Goal: Task Accomplishment & Management: Manage account settings

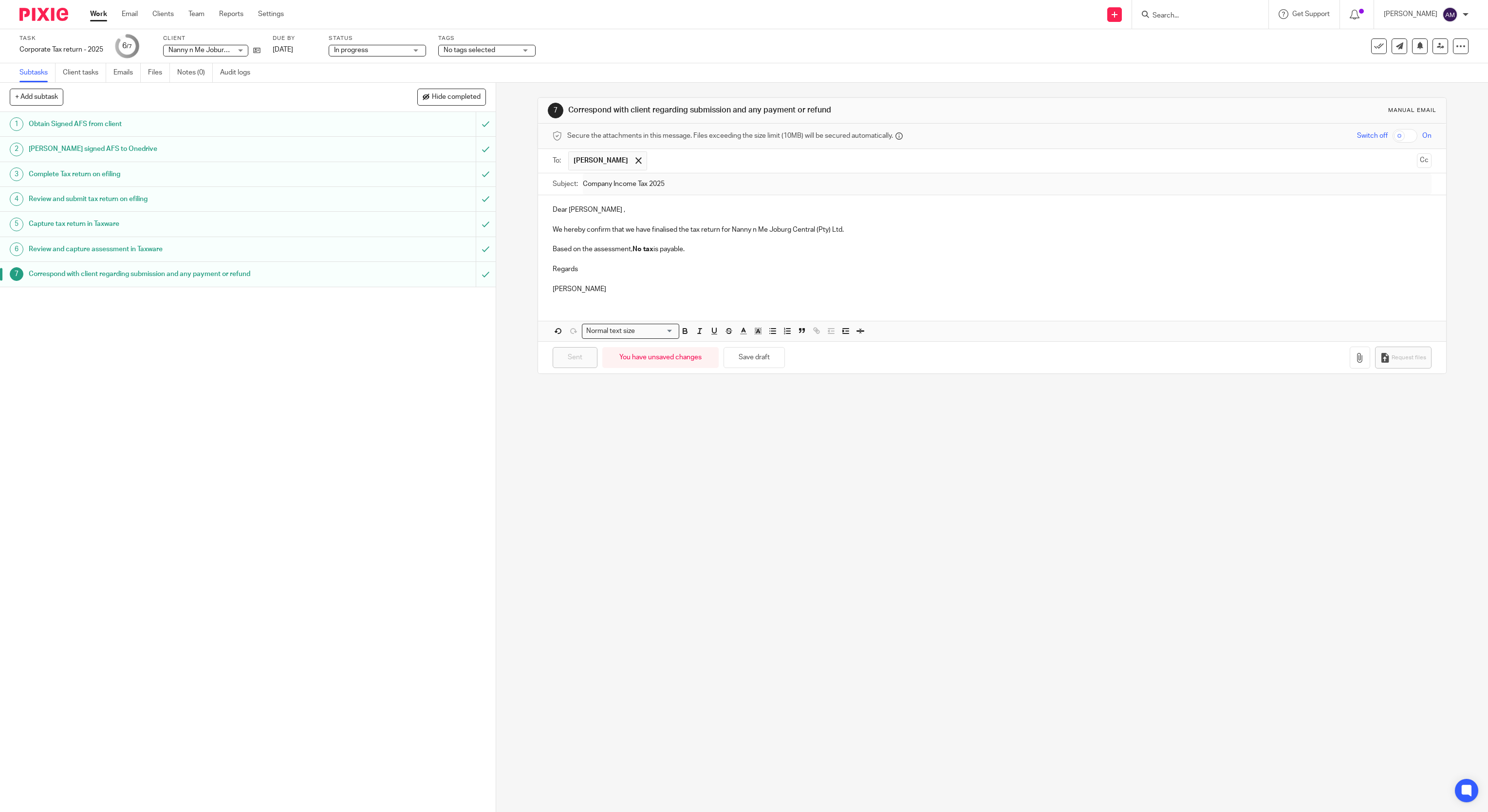
click at [1200, 14] on input "Search" at bounding box center [1195, 16] width 88 height 9
type input "off"
click button "submit" at bounding box center [0, 0] width 0 height 0
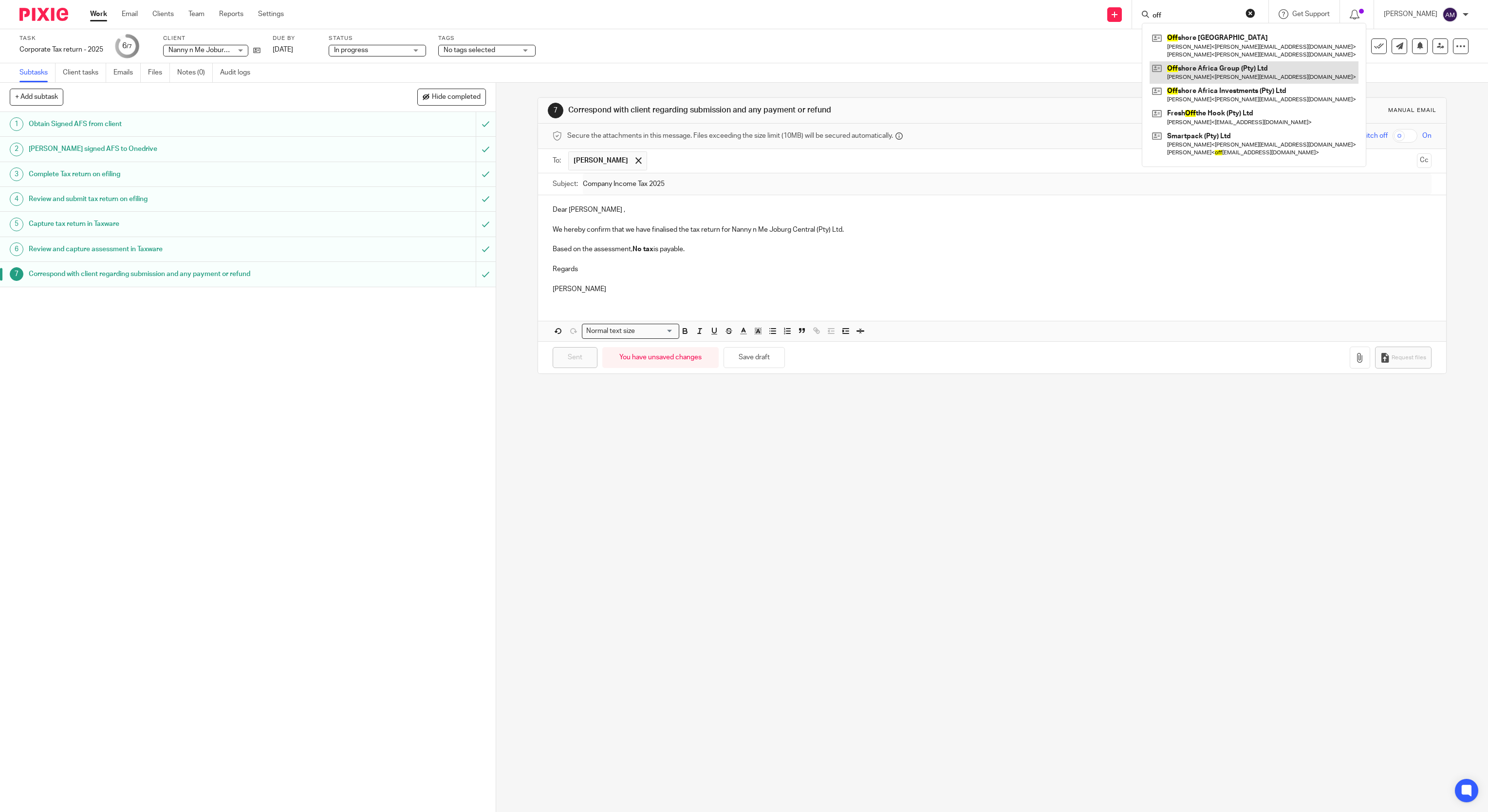
click at [1239, 80] on link at bounding box center [1254, 72] width 209 height 23
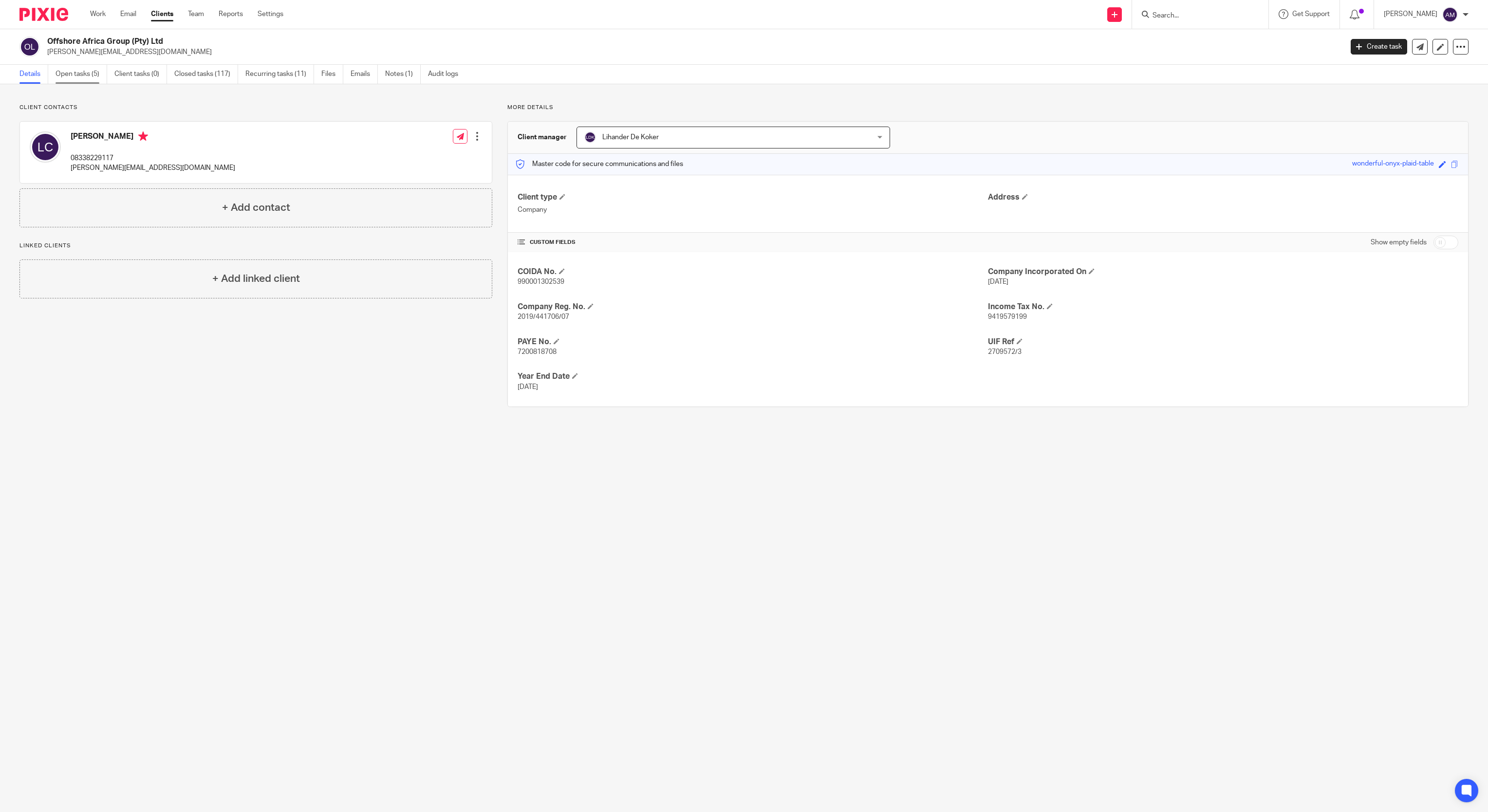
click at [83, 72] on link "Open tasks (5)" at bounding box center [81, 74] width 52 height 19
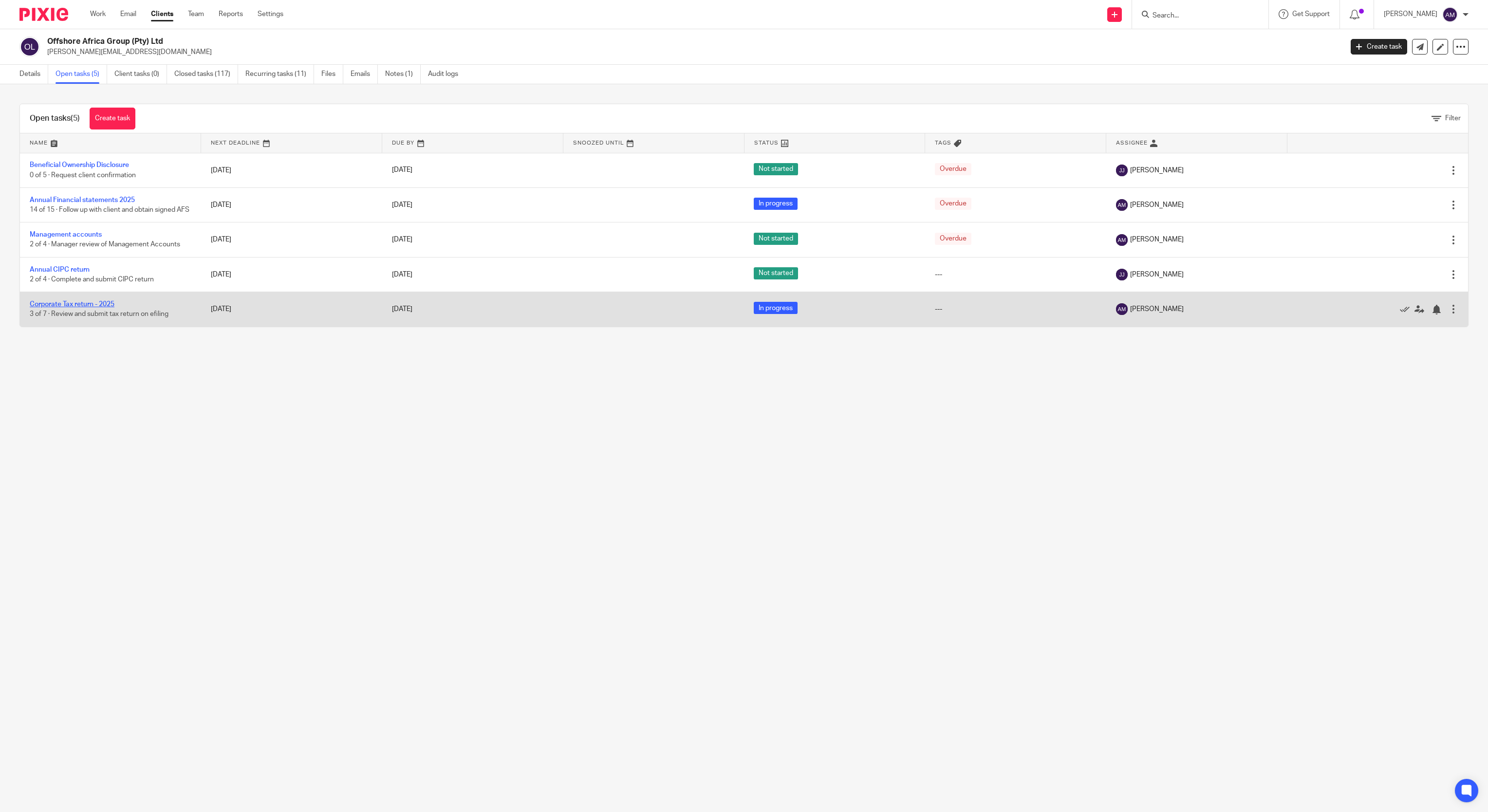
click at [83, 307] on link "Corporate Tax return - 2025" at bounding box center [72, 304] width 84 height 7
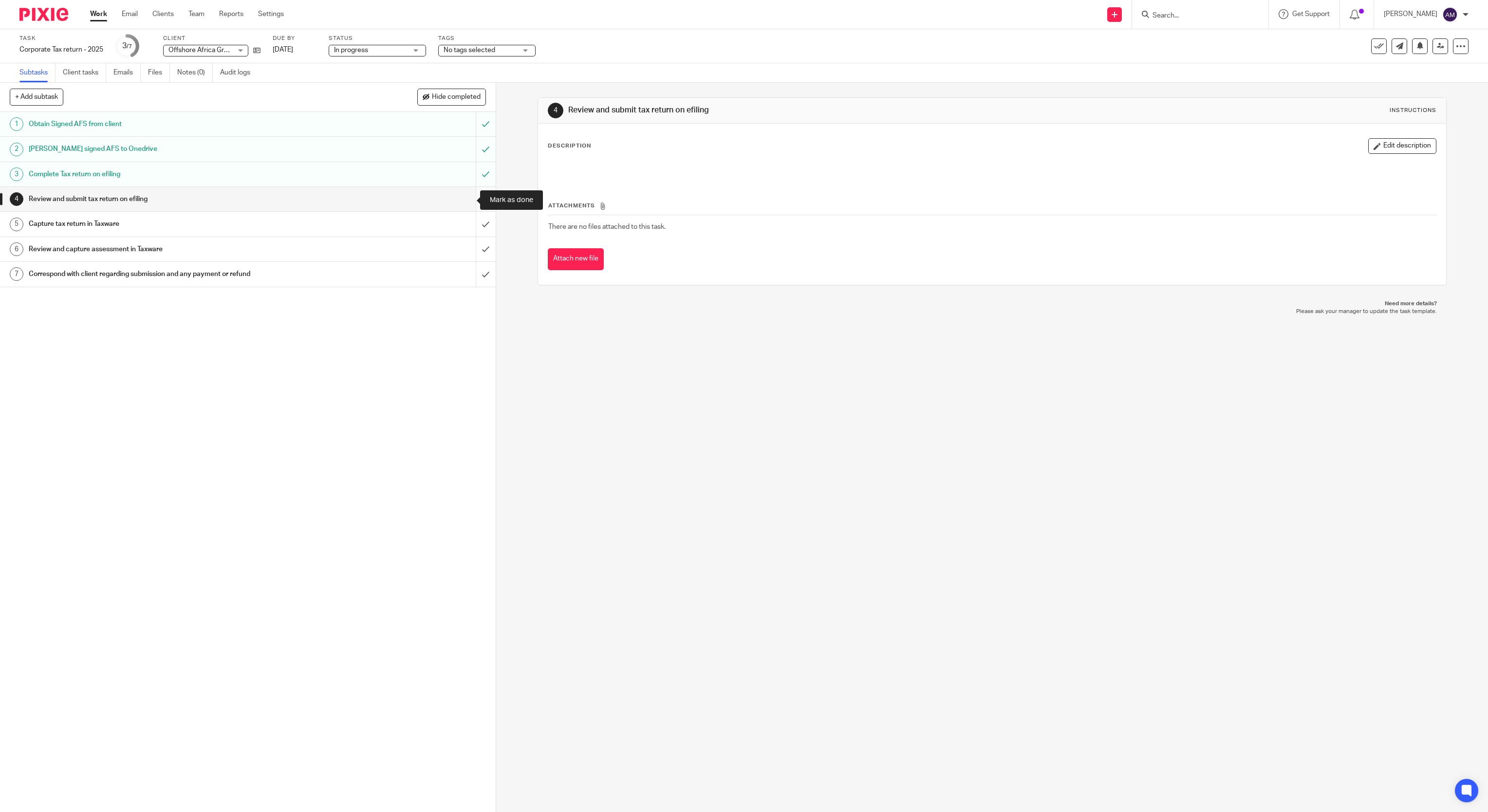
click at [464, 198] on input "submit" at bounding box center [248, 199] width 496 height 25
click at [464, 224] on input "submit" at bounding box center [248, 224] width 496 height 25
click at [466, 252] on input "submit" at bounding box center [248, 249] width 496 height 25
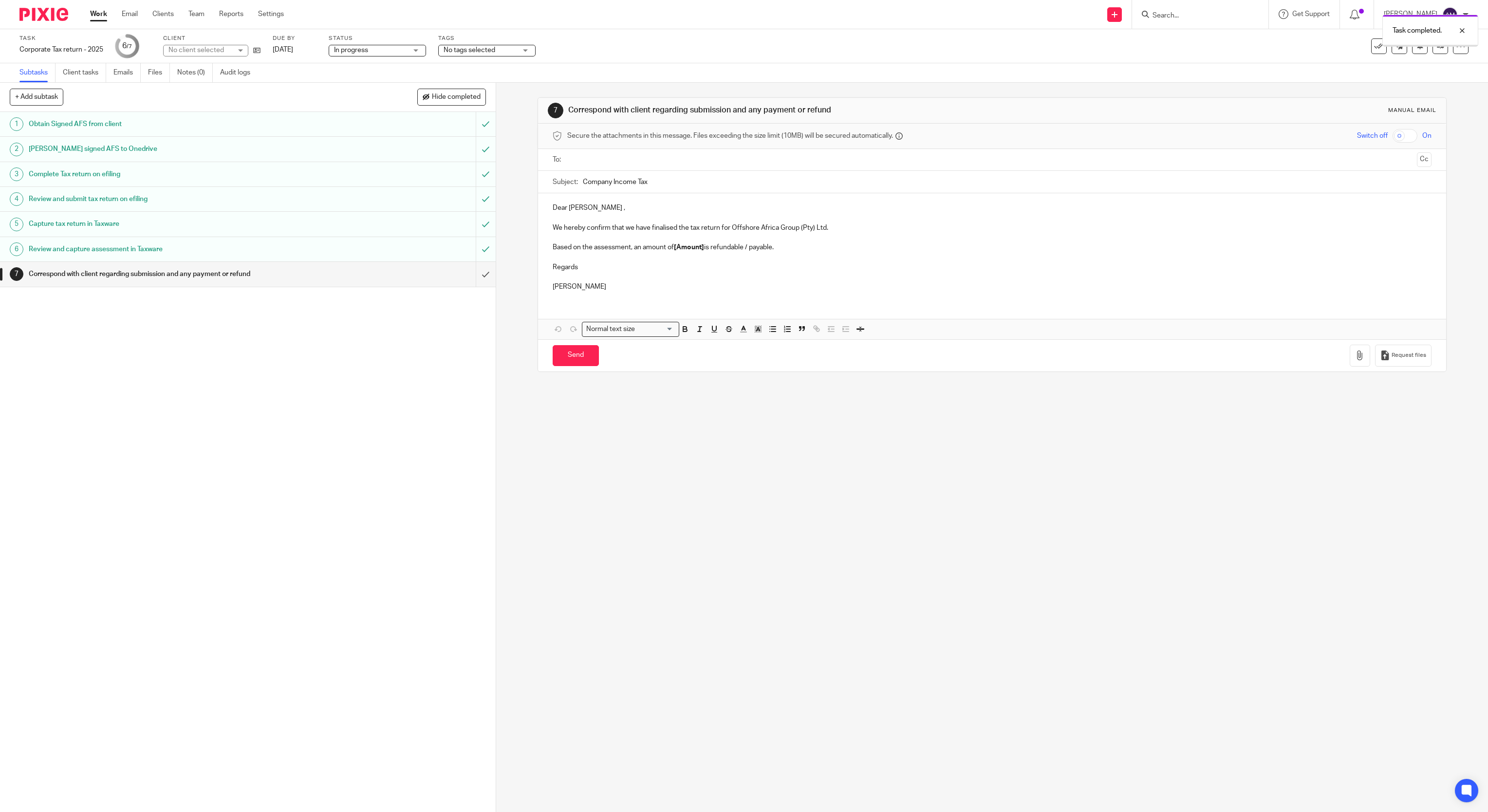
click at [685, 157] on input "text" at bounding box center [992, 160] width 842 height 11
click at [689, 186] on input "Company Income Tax" at bounding box center [1007, 184] width 849 height 22
type input "Company Income Tax 2025"
drag, startPoint x: 629, startPoint y: 253, endPoint x: 745, endPoint y: 253, distance: 116.0
click at [745, 253] on p "Based on the assessment, an amount of [Amount] is refundable / payable." at bounding box center [992, 249] width 879 height 9
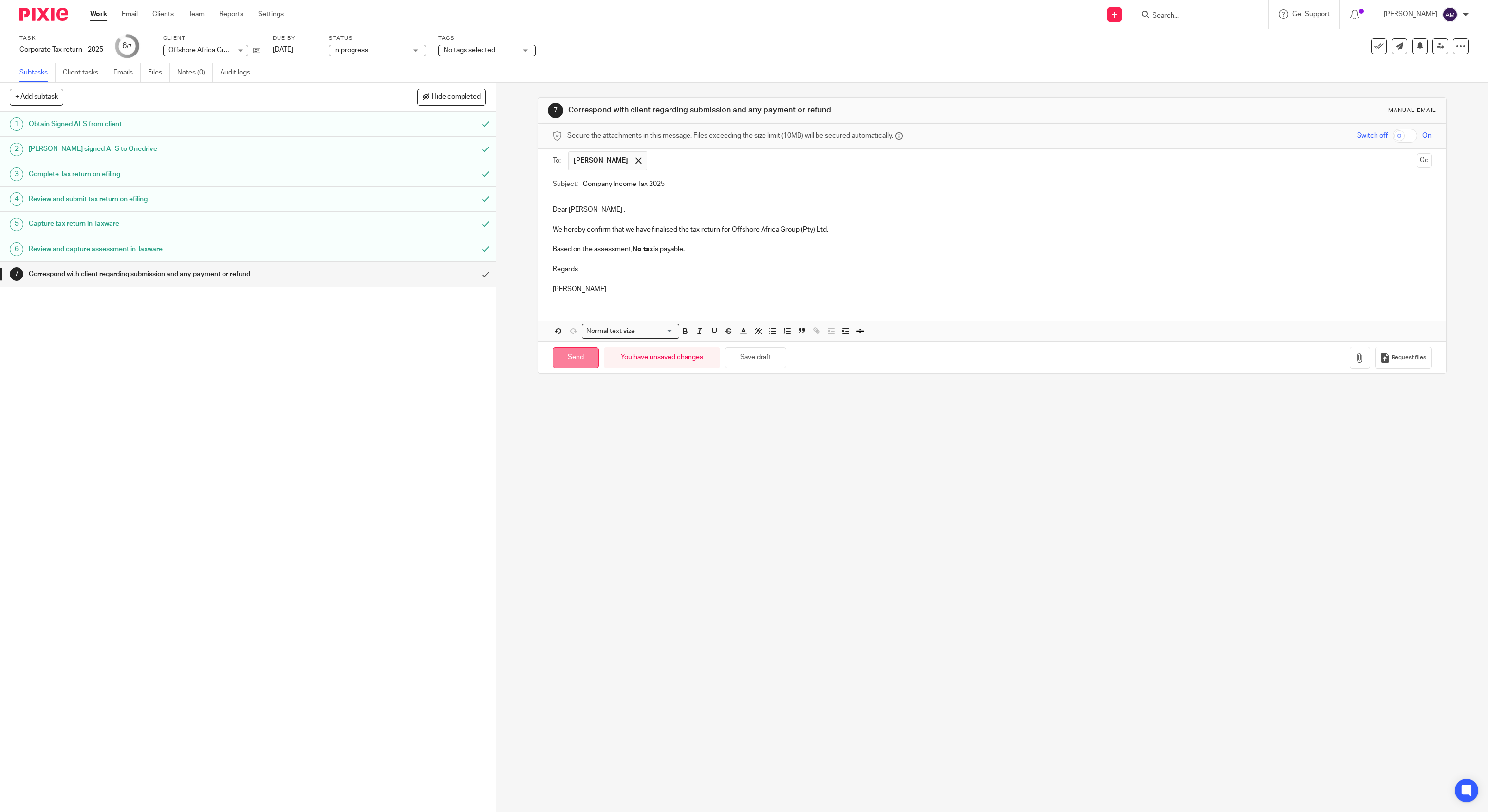
click at [576, 358] on input "Send" at bounding box center [575, 357] width 46 height 21
type input "Sent"
click at [1195, 15] on input "Search" at bounding box center [1195, 16] width 88 height 9
type input "freder"
click at [1240, 39] on link at bounding box center [1246, 42] width 193 height 23
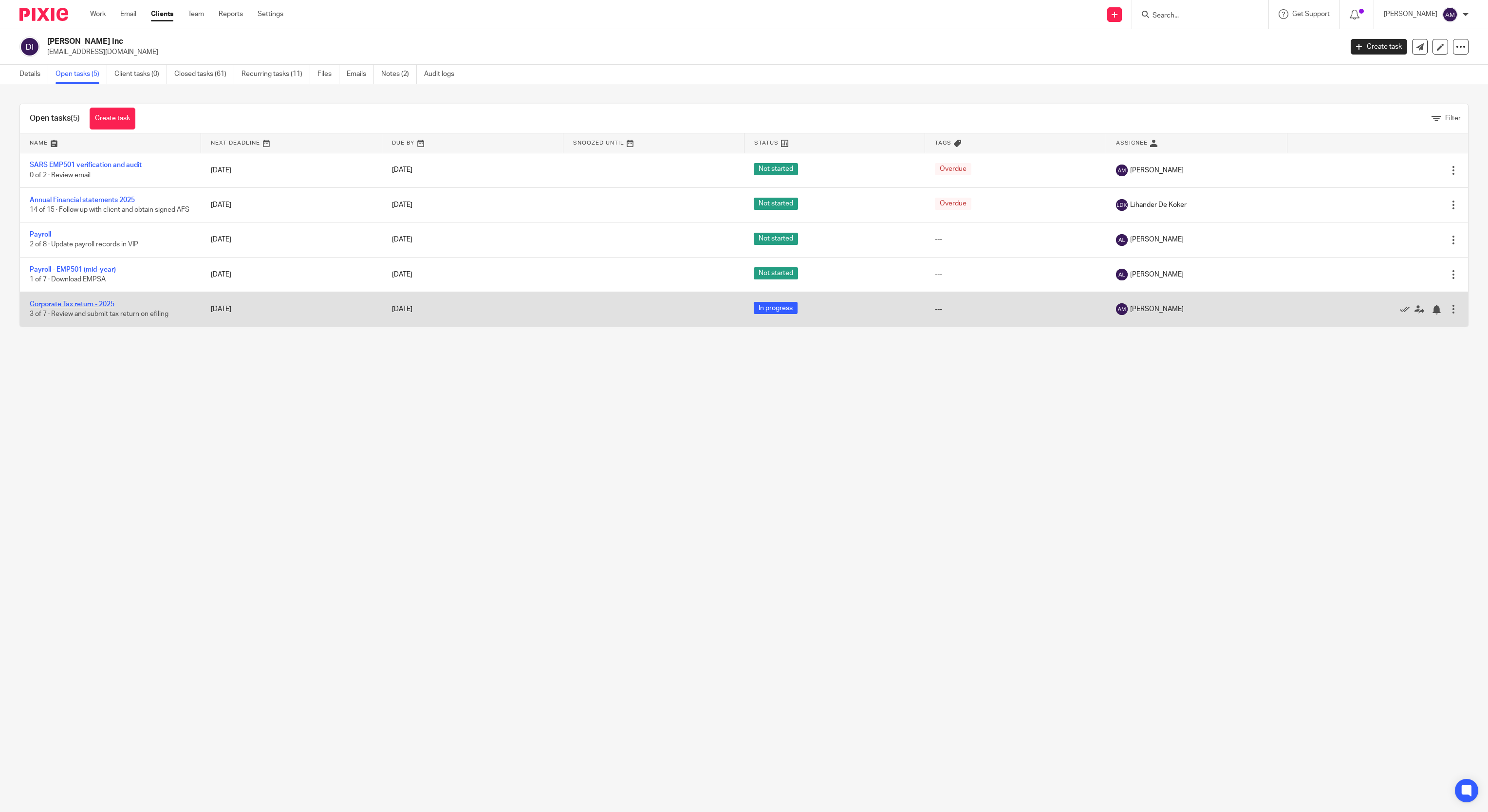
click at [102, 307] on link "Corporate Tax return - 2025" at bounding box center [72, 304] width 84 height 7
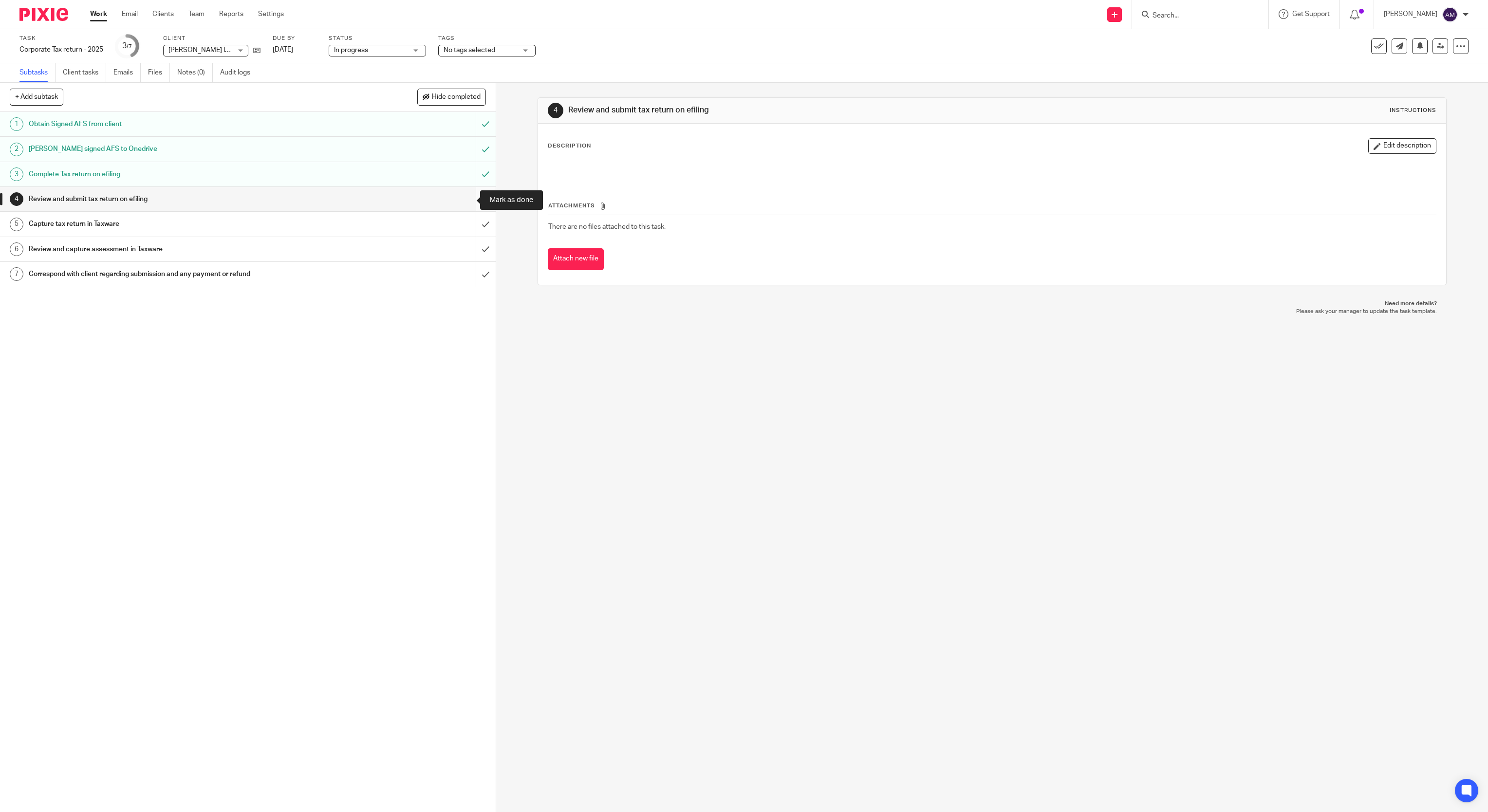
click at [466, 200] on input "submit" at bounding box center [248, 199] width 496 height 25
click at [466, 223] on input "submit" at bounding box center [248, 224] width 496 height 25
click at [466, 253] on input "submit" at bounding box center [248, 249] width 496 height 25
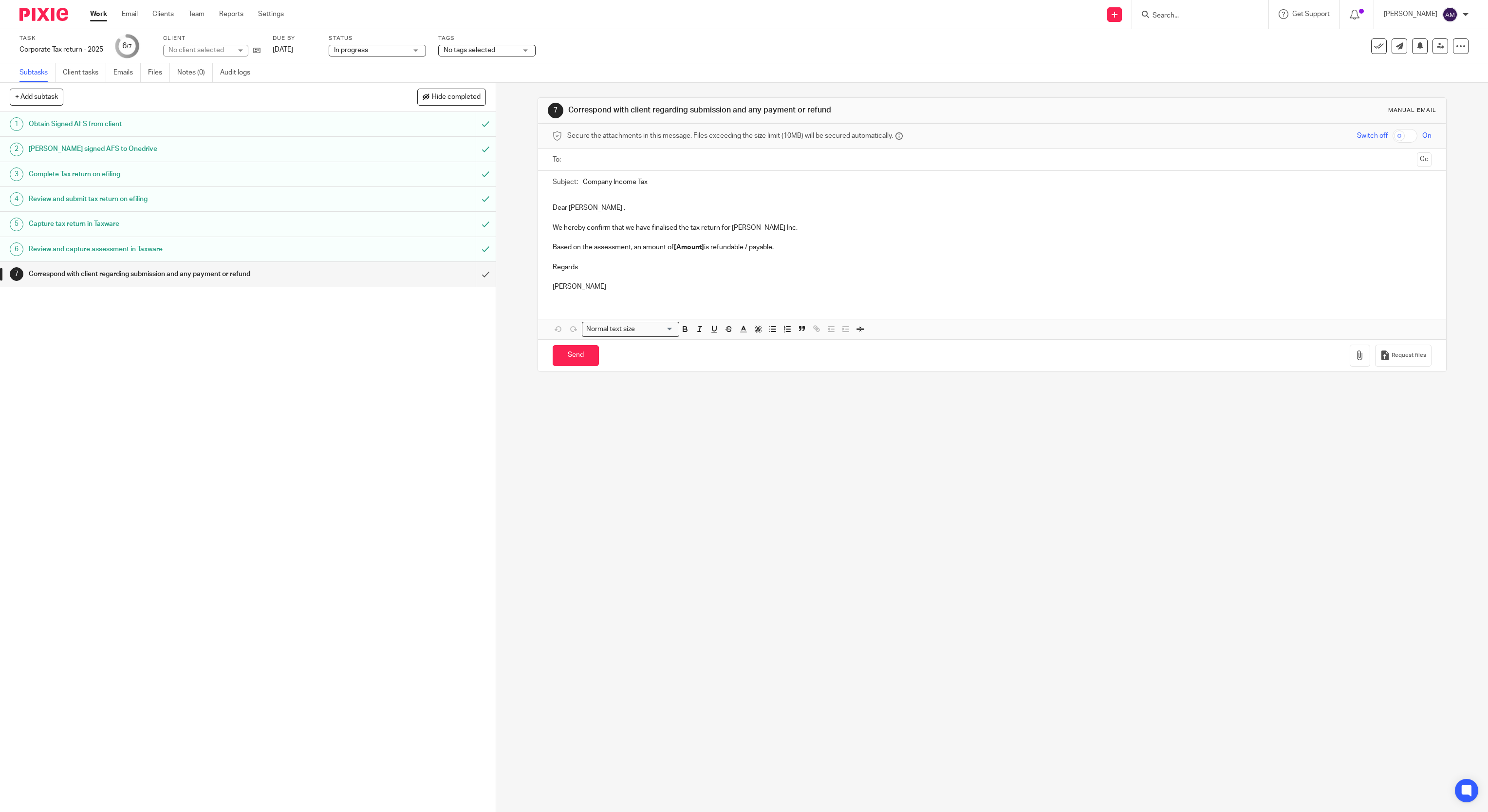
click at [651, 153] on ul at bounding box center [993, 160] width 849 height 16
click at [655, 162] on input "text" at bounding box center [992, 160] width 842 height 11
click at [672, 183] on input "Company Income Tax" at bounding box center [1007, 184] width 849 height 22
type input "Company Income Tax 2025"
drag, startPoint x: 629, startPoint y: 251, endPoint x: 748, endPoint y: 253, distance: 119.0
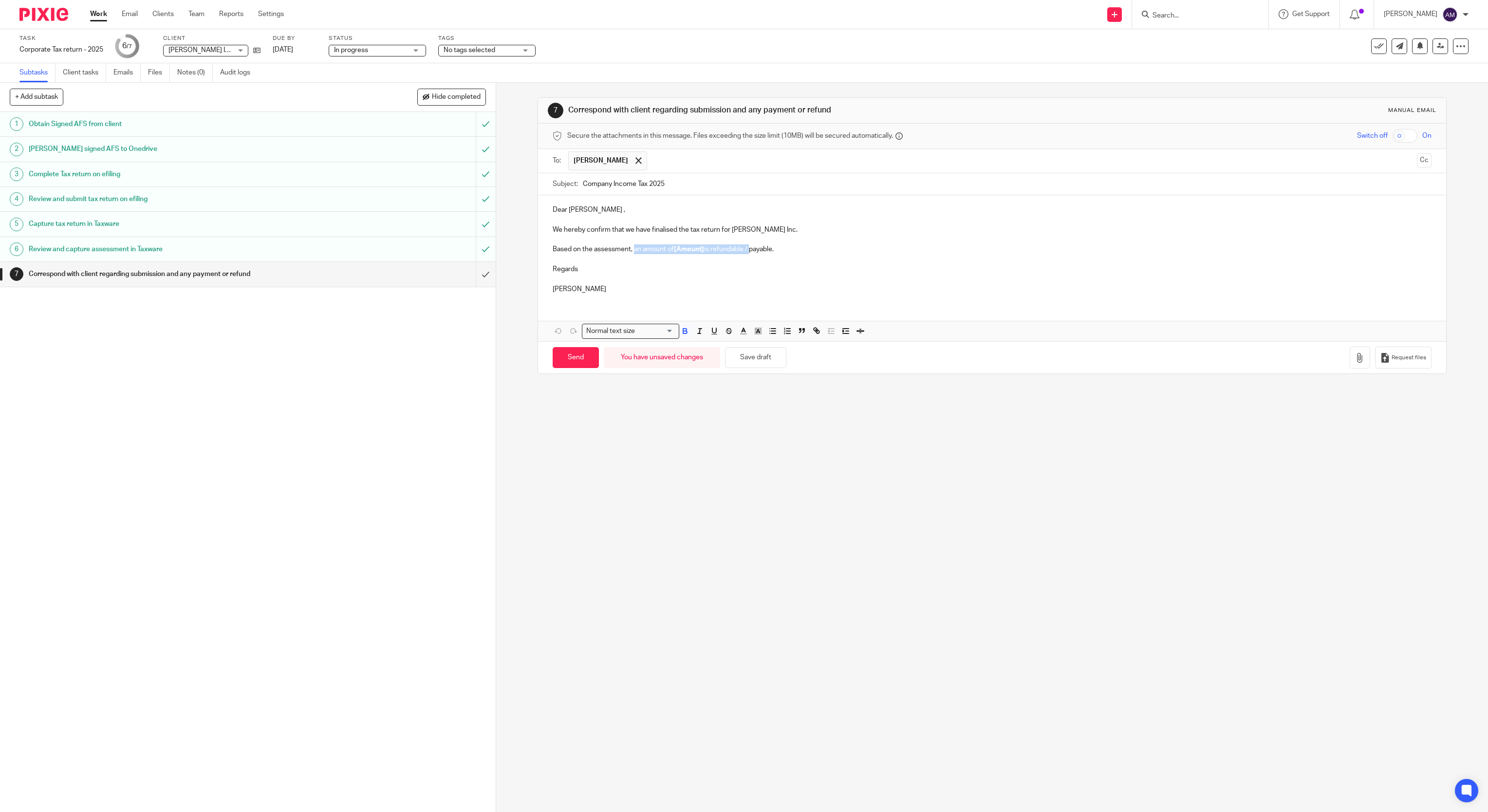
click at [748, 253] on p "Based on the assessment, an amount of [Amount] is refundable / payable." at bounding box center [992, 249] width 879 height 9
click at [573, 362] on input "Send" at bounding box center [575, 357] width 46 height 21
type input "Sent"
click at [257, 48] on icon at bounding box center [257, 50] width 8 height 8
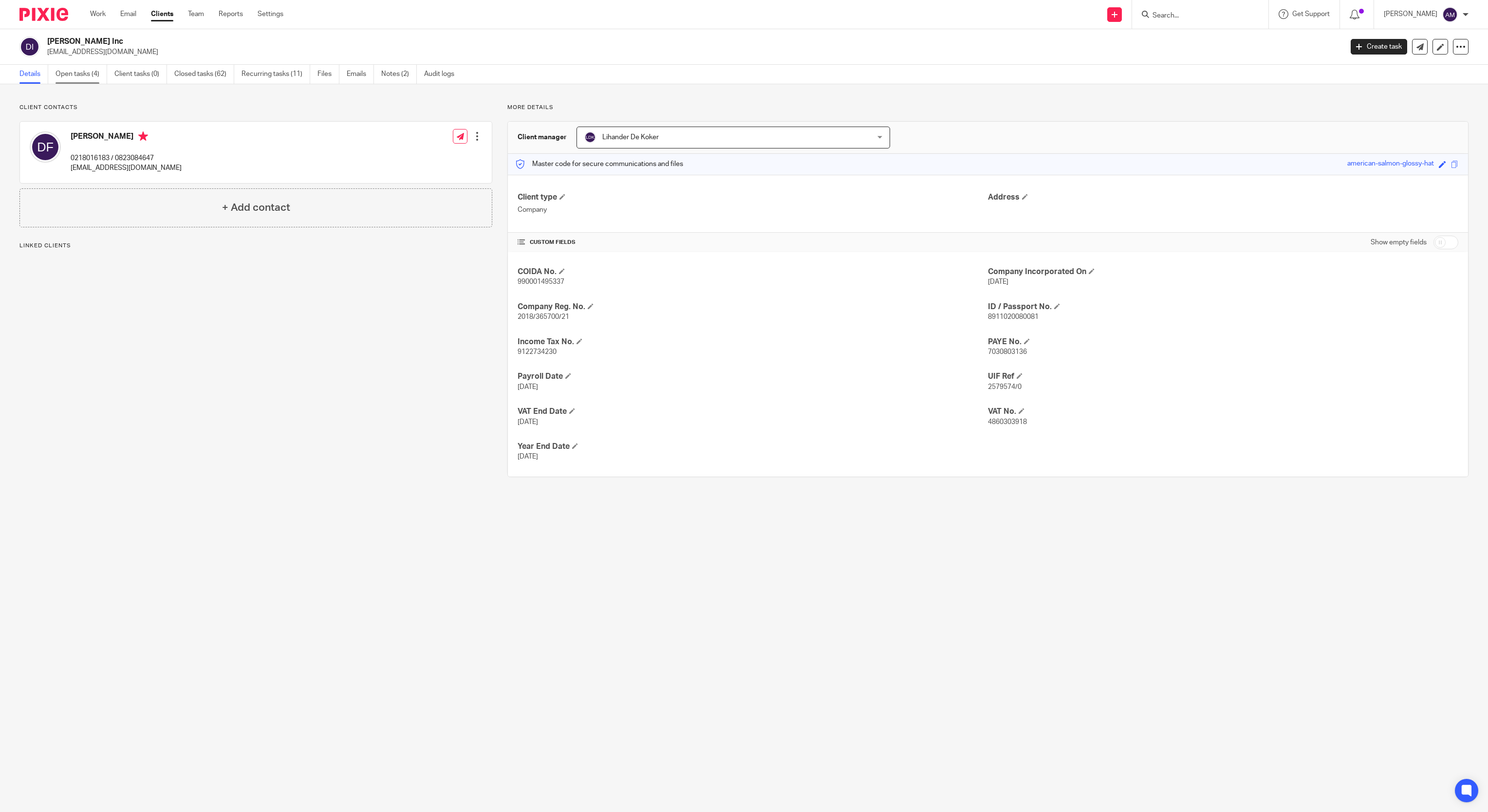
click at [86, 75] on link "Open tasks (4)" at bounding box center [81, 74] width 52 height 19
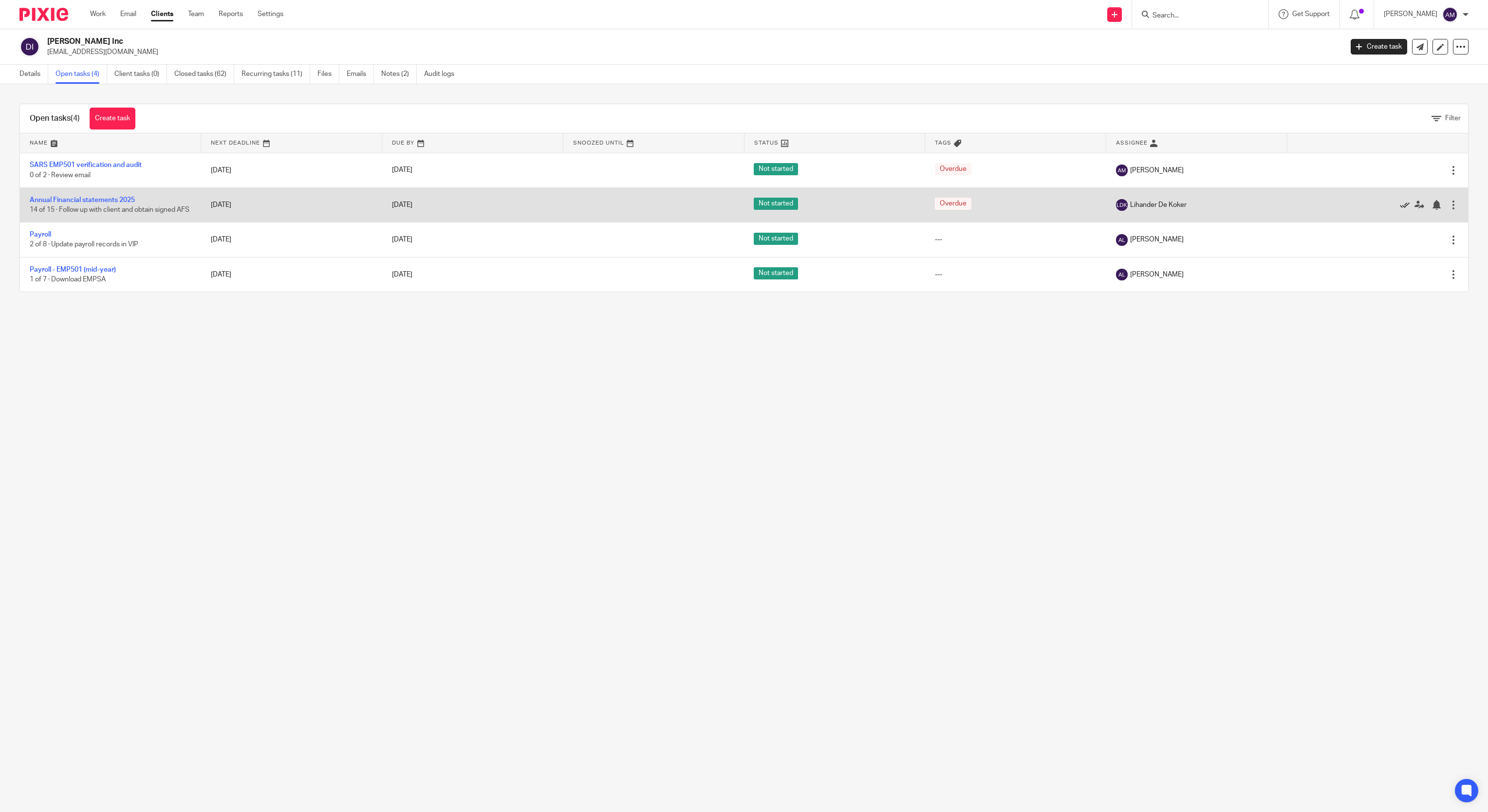
click at [1400, 207] on icon at bounding box center [1404, 205] width 9 height 9
